Goal: Navigation & Orientation: Find specific page/section

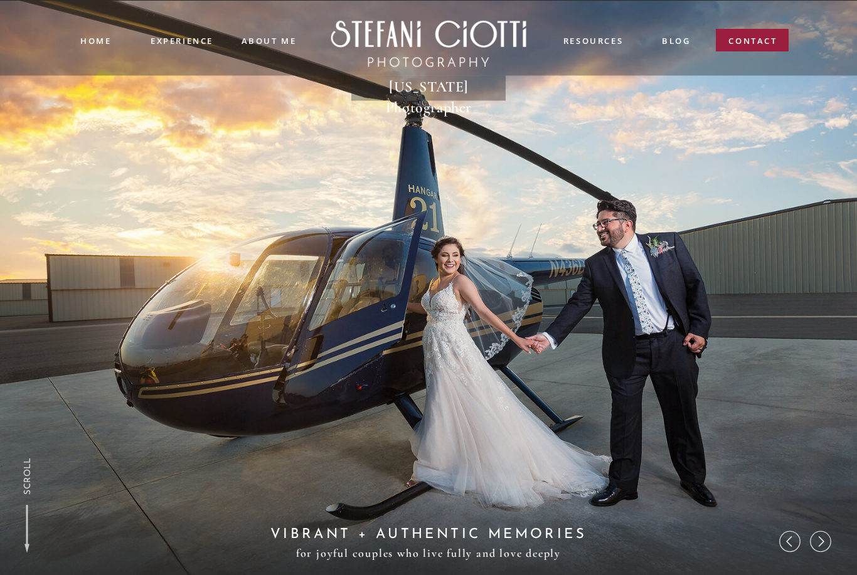
drag, startPoint x: 550, startPoint y: 3, endPoint x: -1, endPoint y: -1, distance: 550.9
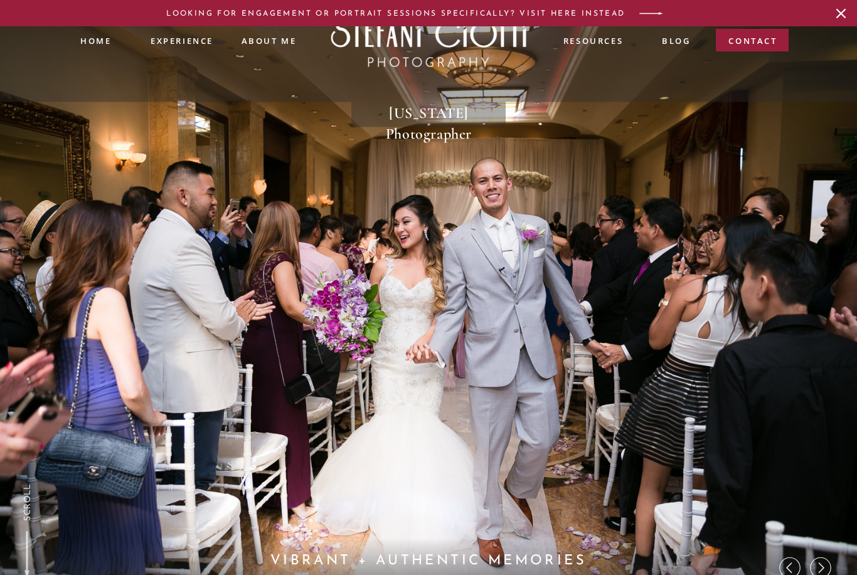
click at [192, 46] on div at bounding box center [428, 64] width 866 height 76
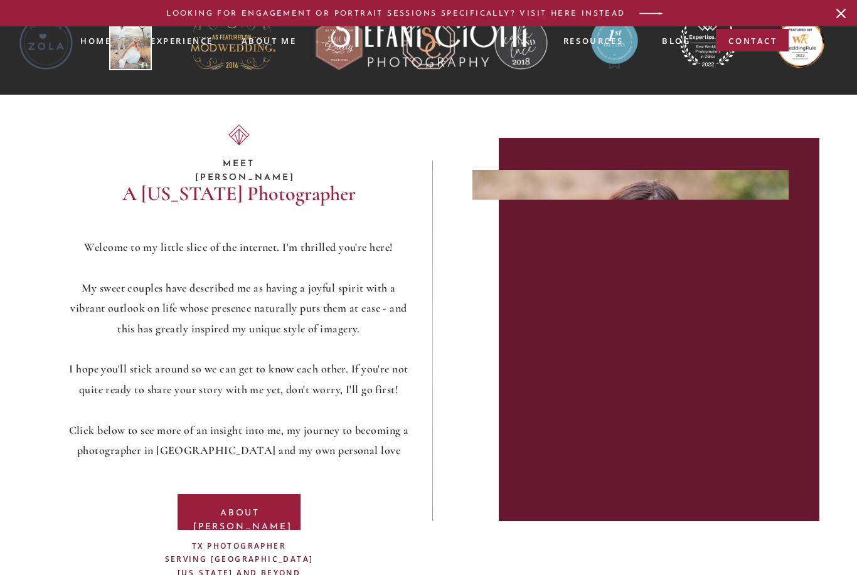
scroll to position [4355, 0]
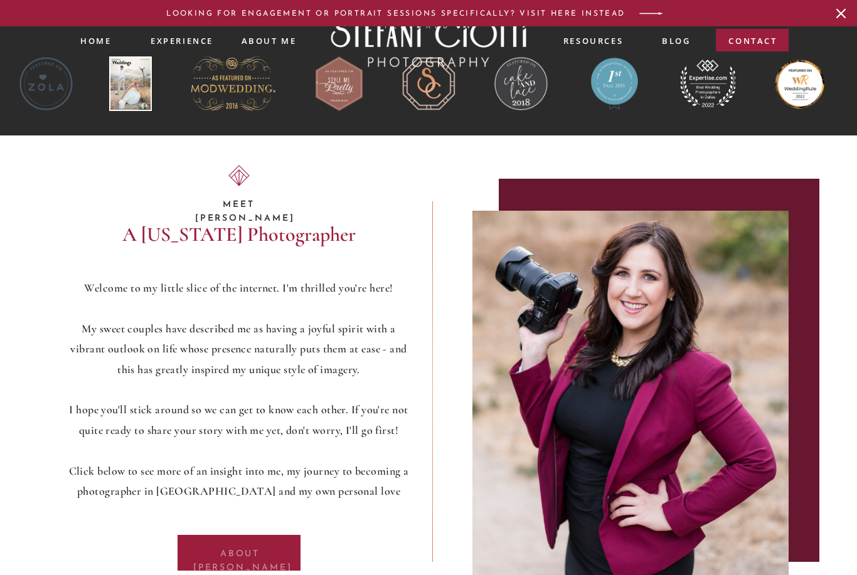
click at [232, 548] on p "about [PERSON_NAME]" at bounding box center [239, 553] width 93 height 11
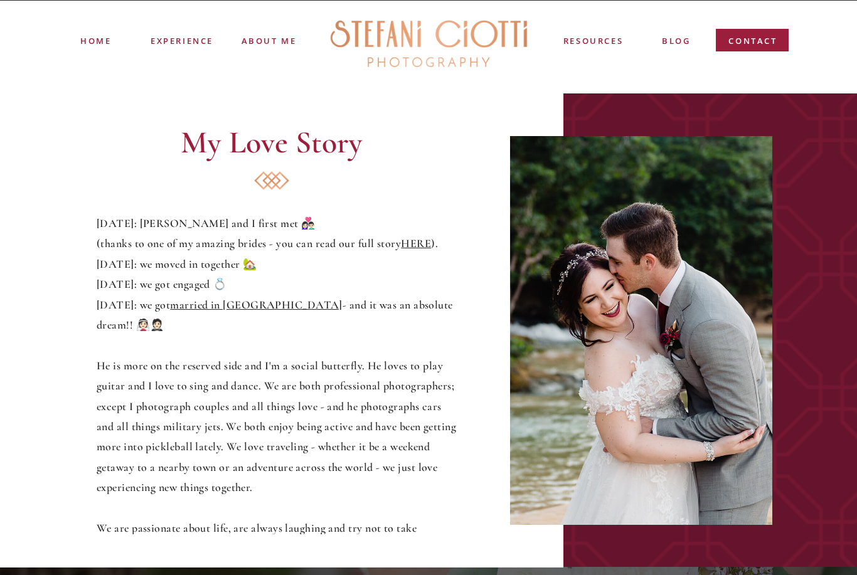
click at [386, 41] on div at bounding box center [429, 44] width 216 height 63
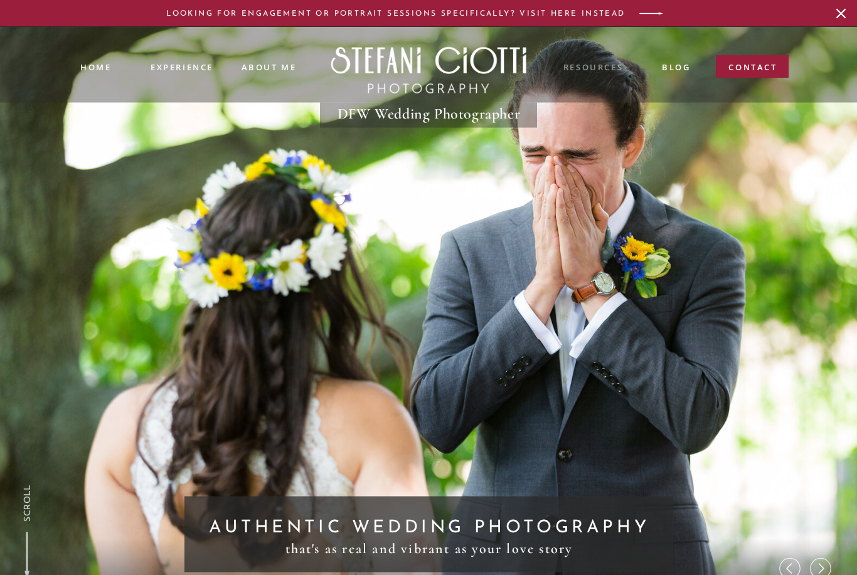
click at [577, 70] on nav "resources" at bounding box center [593, 68] width 62 height 14
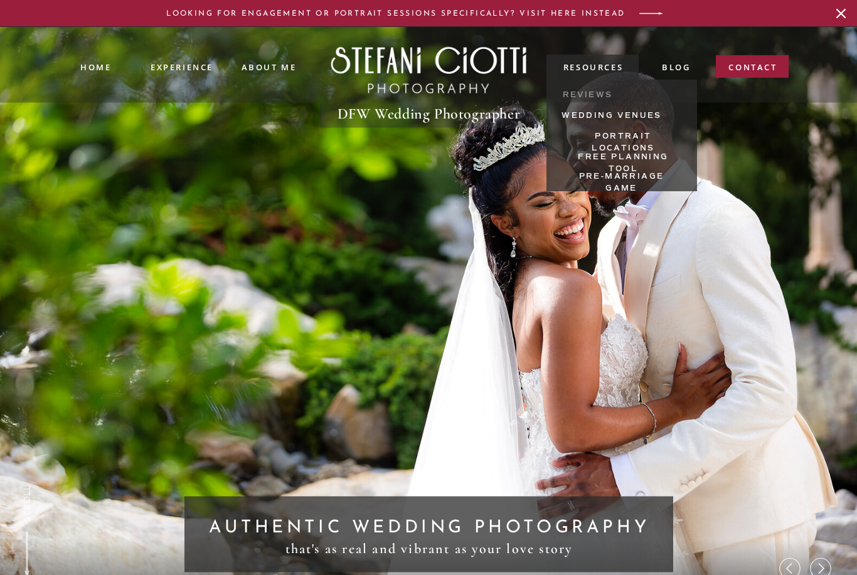
click at [582, 97] on nav "reviews" at bounding box center [587, 96] width 51 height 14
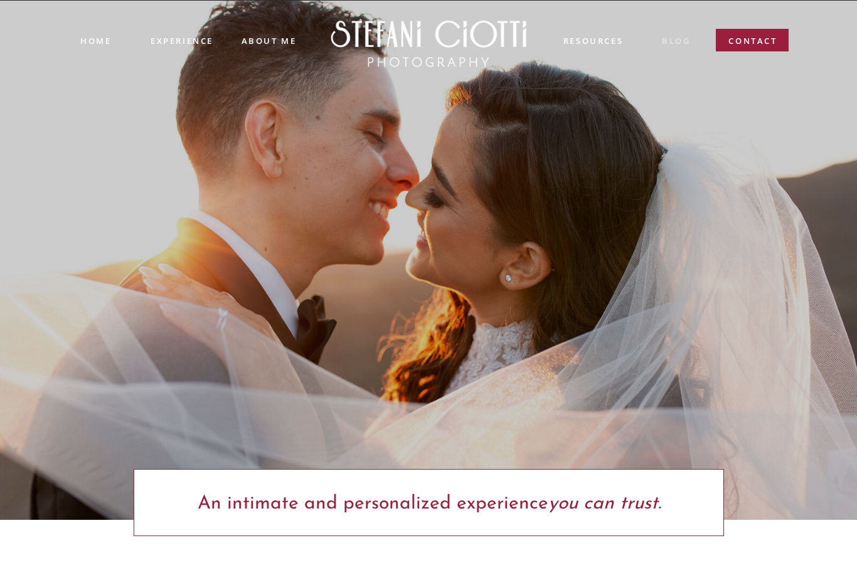
click at [676, 46] on nav "blog" at bounding box center [676, 42] width 28 height 14
